Goal: Task Accomplishment & Management: Complete application form

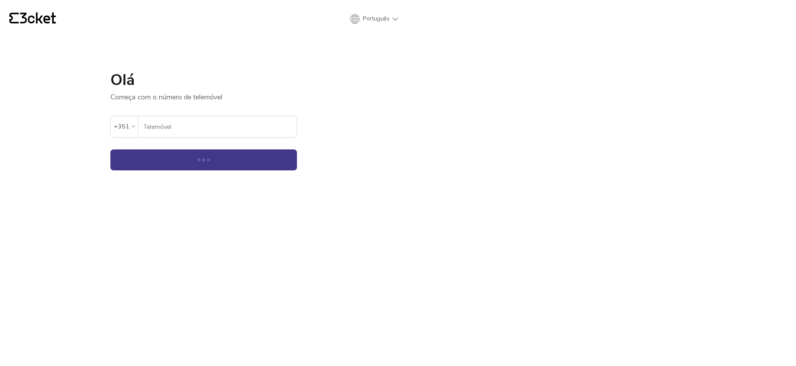
select select "en"
click at [193, 133] on input "Telemóvel" at bounding box center [219, 126] width 153 height 21
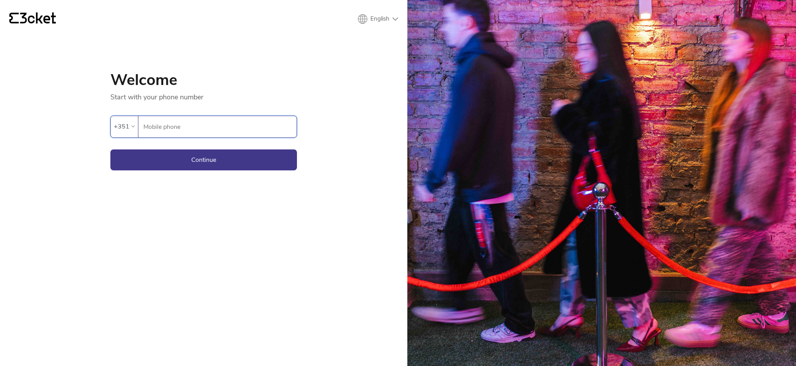
click at [194, 126] on input "Mobile phone" at bounding box center [219, 126] width 153 height 21
type input "964948293"
click at [193, 161] on font "Continue" at bounding box center [203, 160] width 25 height 9
